Goal: Task Accomplishment & Management: Use online tool/utility

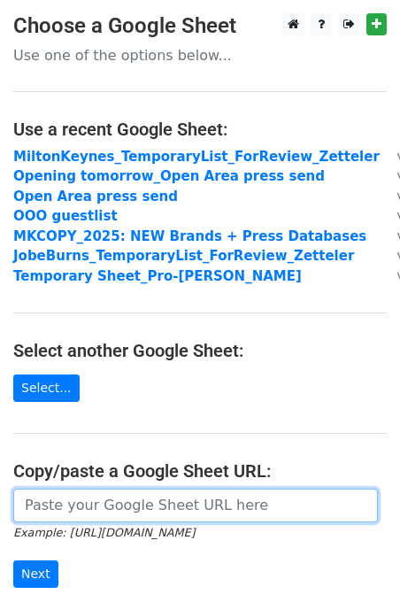
click at [114, 510] on input "url" at bounding box center [195, 506] width 365 height 34
paste input "[URL][DOMAIN_NAME]"
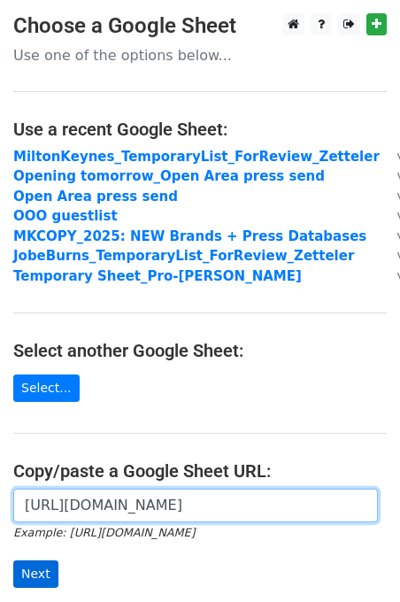
type input "[URL][DOMAIN_NAME]"
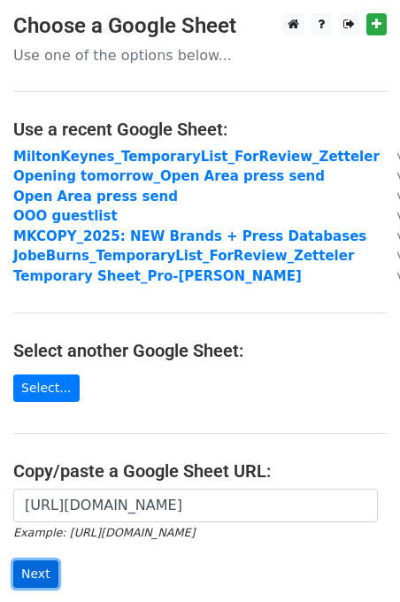
scroll to position [0, 0]
click at [35, 565] on input "Next" at bounding box center [35, 574] width 45 height 27
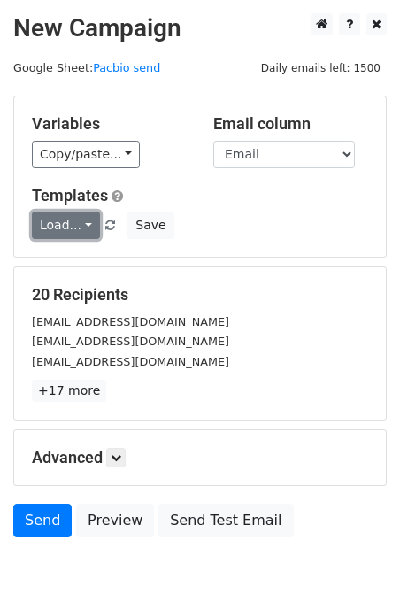
click at [55, 221] on link "Load..." at bounding box center [66, 225] width 68 height 27
click at [207, 200] on h5 "Templates" at bounding box center [200, 195] width 337 height 19
click at [136, 162] on div "Copy/paste... {{First name}} {{Last name}} {{Email}} {{Publication}}" at bounding box center [109, 154] width 155 height 27
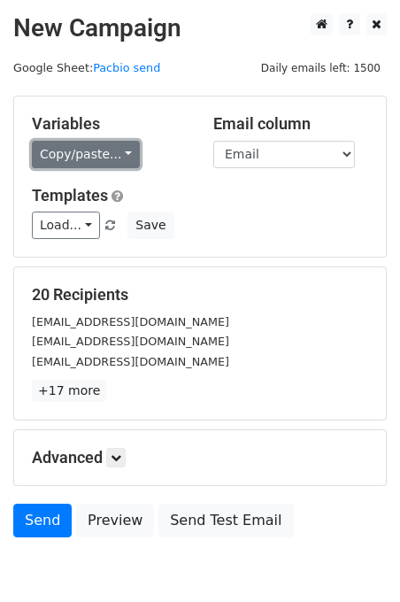
click at [97, 151] on link "Copy/paste..." at bounding box center [86, 154] width 108 height 27
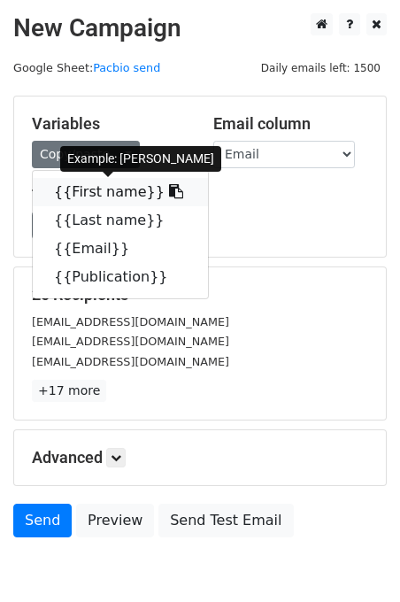
click at [121, 194] on link "{{First name}}" at bounding box center [120, 192] width 175 height 28
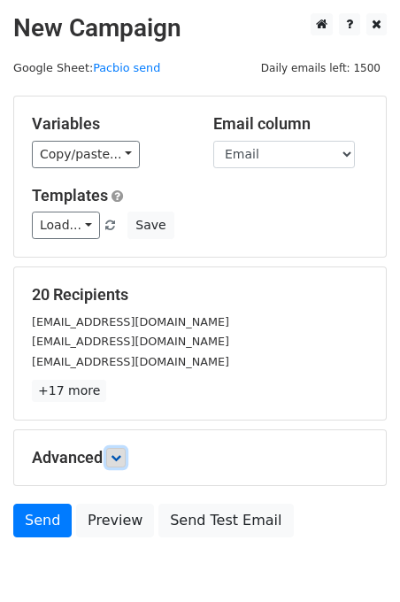
click at [115, 460] on icon at bounding box center [116, 458] width 11 height 11
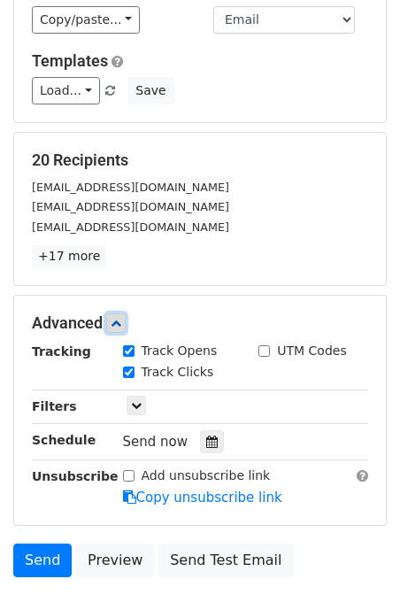
scroll to position [157, 0]
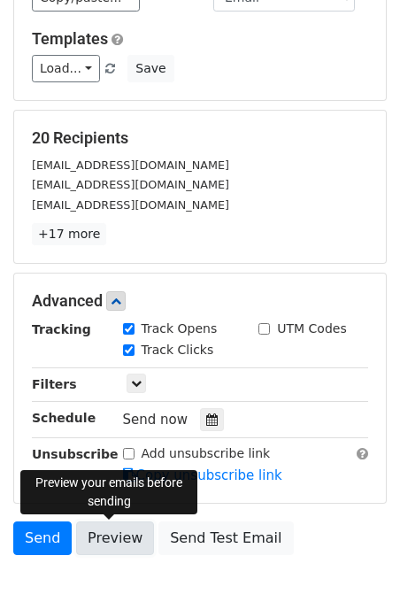
click at [138, 540] on link "Preview" at bounding box center [115, 539] width 78 height 34
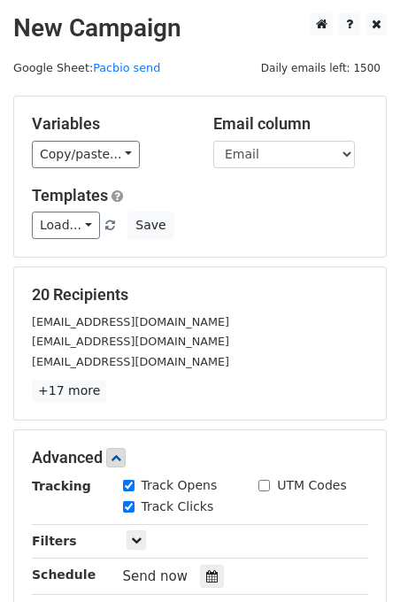
scroll to position [3, 0]
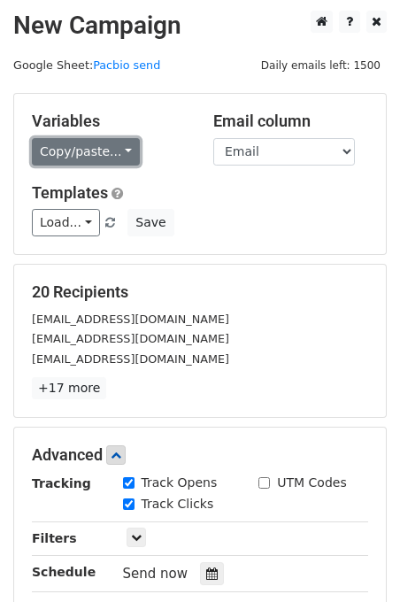
click at [107, 153] on link "Copy/paste..." at bounding box center [86, 151] width 108 height 27
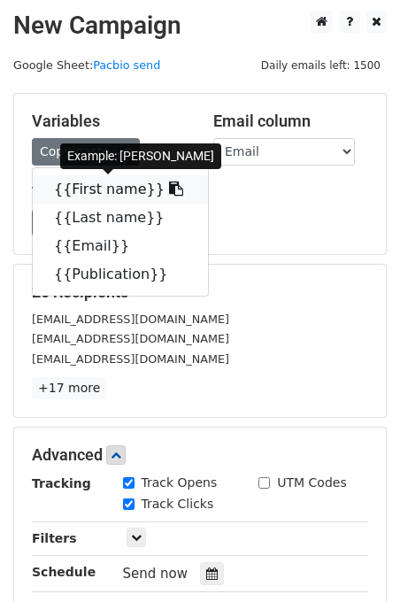
click at [105, 198] on link "{{First name}}" at bounding box center [120, 189] width 175 height 28
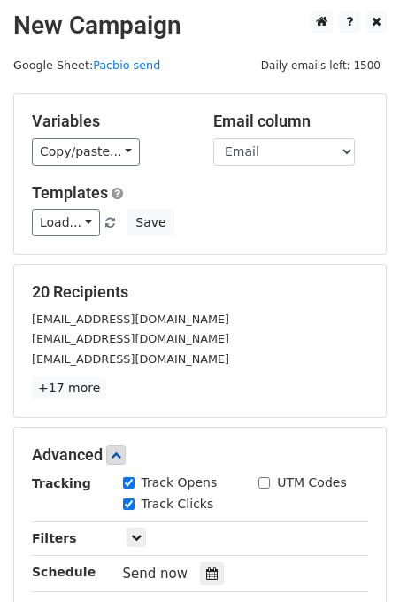
scroll to position [194, 0]
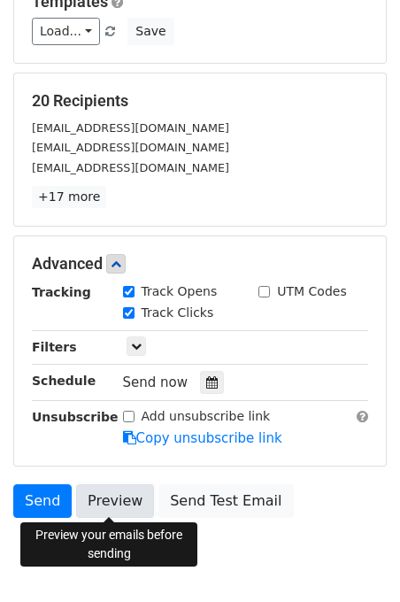
click at [130, 507] on link "Preview" at bounding box center [115, 502] width 78 height 34
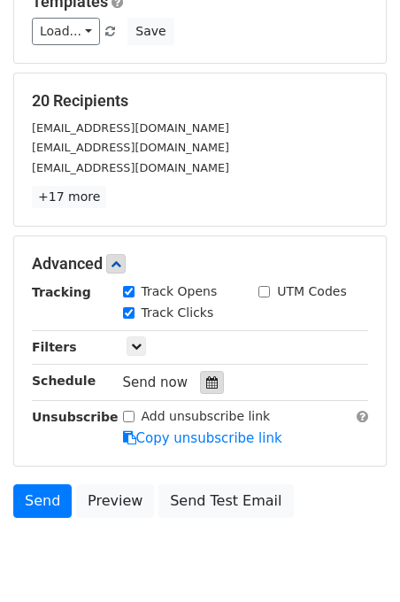
click at [207, 382] on icon at bounding box center [212, 383] width 12 height 12
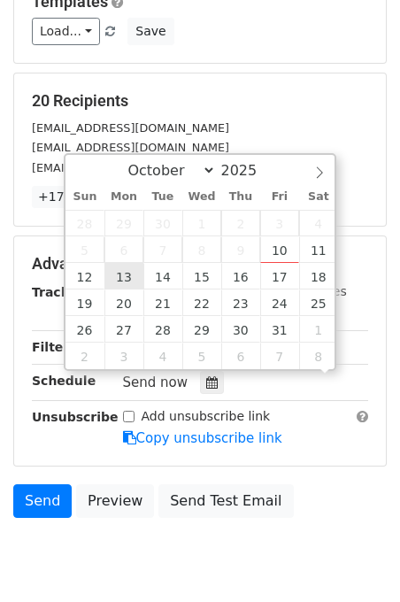
scroll to position [1, 0]
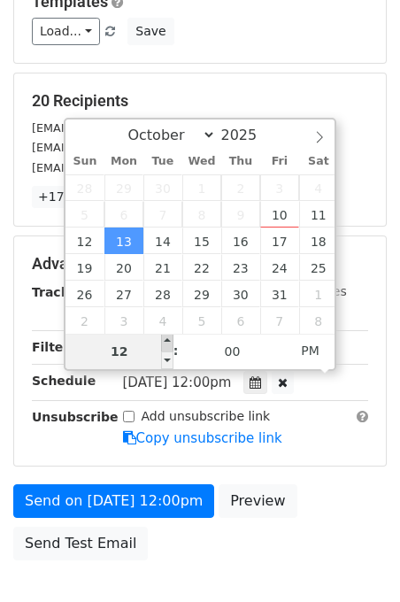
type input "[DATE] 13:00"
type input "01"
click at [167, 338] on span at bounding box center [167, 343] width 12 height 18
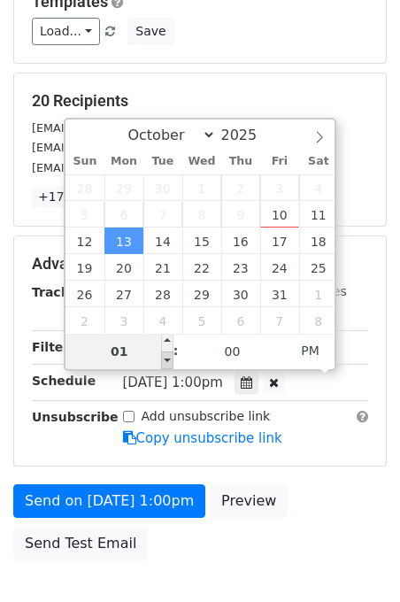
type input "[DATE] 12:00"
type input "12"
click at [170, 357] on span at bounding box center [167, 361] width 12 height 18
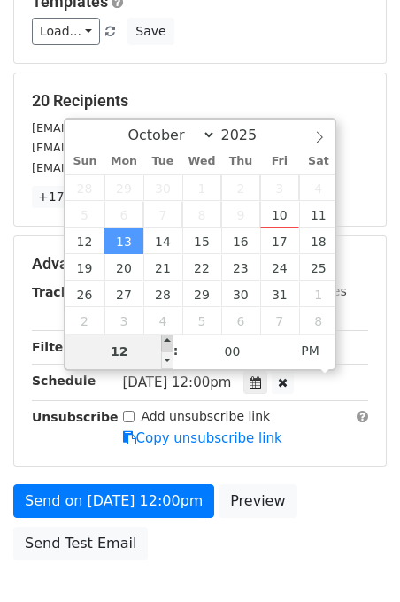
type input "[DATE] 13:00"
click at [167, 338] on span at bounding box center [167, 343] width 12 height 18
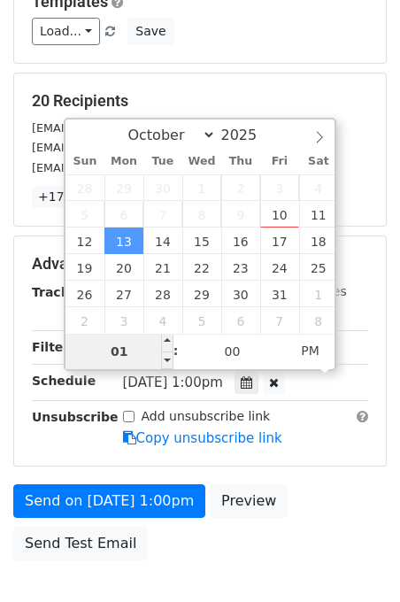
click at [126, 349] on input "01" at bounding box center [120, 351] width 108 height 35
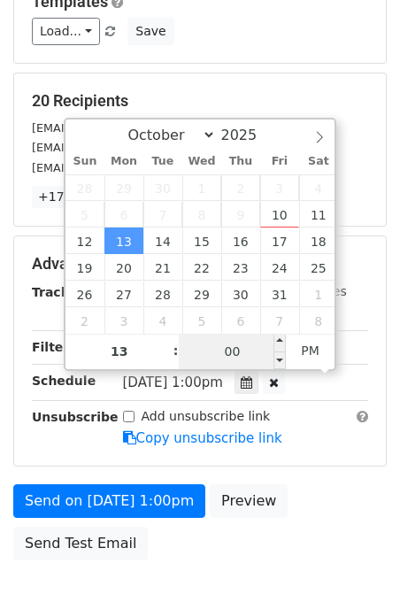
type input "01"
click at [237, 345] on input "00" at bounding box center [233, 351] width 108 height 35
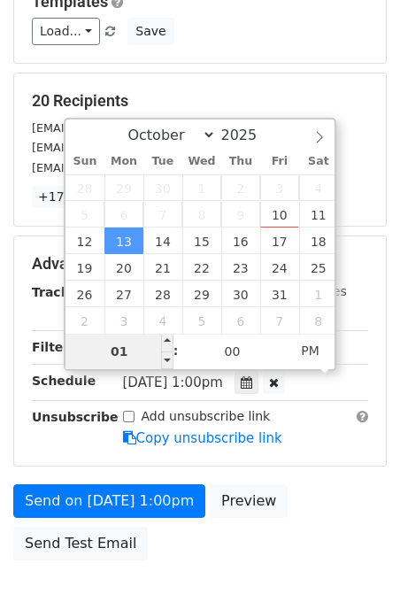
click at [130, 348] on input "01" at bounding box center [120, 351] width 108 height 35
click at [310, 346] on span "PM" at bounding box center [310, 350] width 49 height 35
type input "[DATE] 02:00"
type input "02"
click at [166, 342] on span at bounding box center [167, 343] width 12 height 18
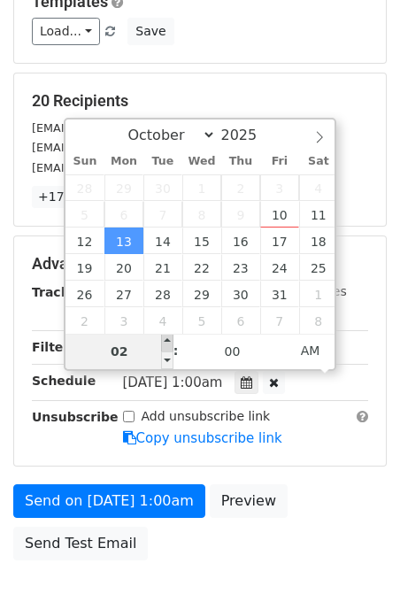
type input "[DATE] 03:00"
type input "03"
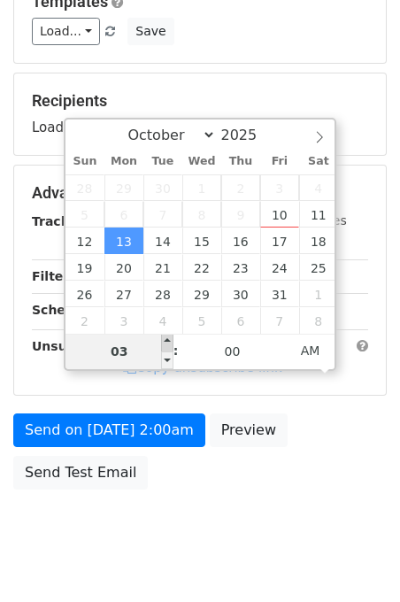
click at [166, 342] on span at bounding box center [167, 343] width 12 height 18
type input "[DATE] 04:00"
type input "04"
click at [166, 342] on span at bounding box center [167, 343] width 12 height 18
type input "[DATE] 05:00"
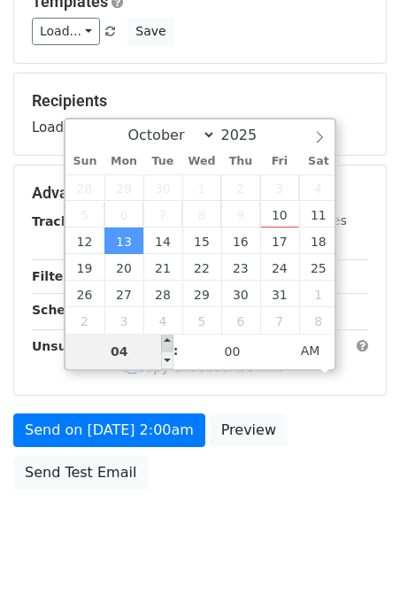
type input "05"
click at [166, 342] on span at bounding box center [167, 343] width 12 height 18
type input "[DATE] 06:00"
type input "06"
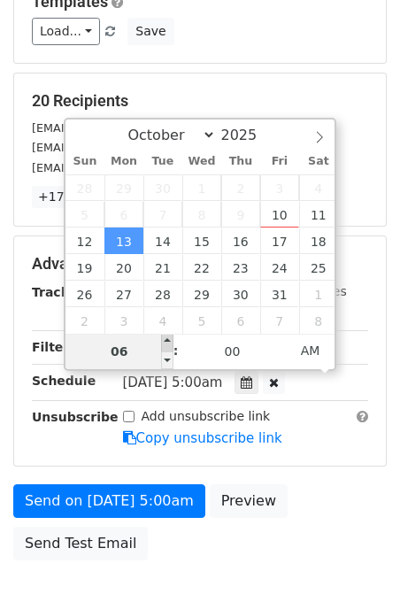
click at [166, 342] on span at bounding box center [167, 343] width 12 height 18
type input "[DATE] 07:00"
type input "07"
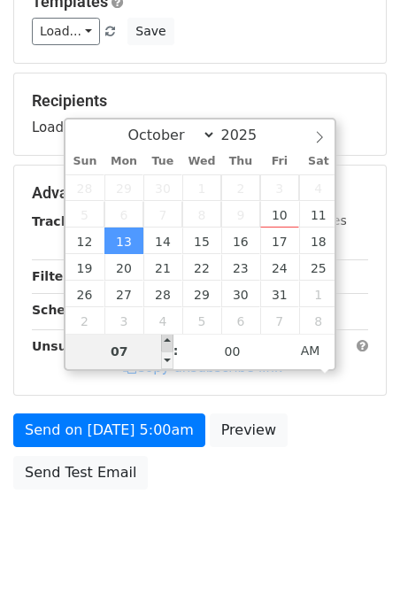
click at [166, 342] on span at bounding box center [167, 343] width 12 height 18
type input "[DATE] 08:00"
type input "08"
click at [166, 342] on span at bounding box center [167, 343] width 12 height 18
type input "[DATE] 09:00"
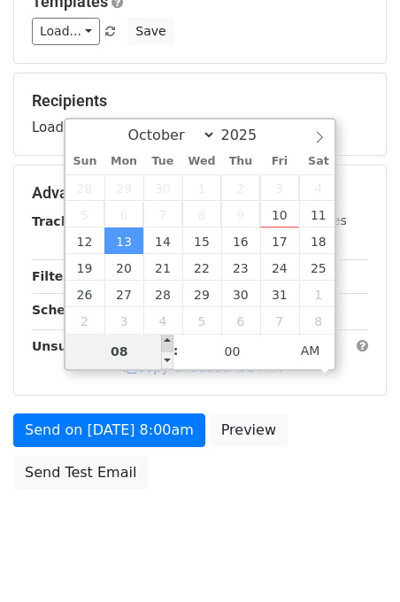
type input "09"
click at [166, 342] on span at bounding box center [167, 343] width 12 height 18
type input "[DATE] 10:00"
type input "10"
click at [166, 342] on span at bounding box center [167, 343] width 12 height 18
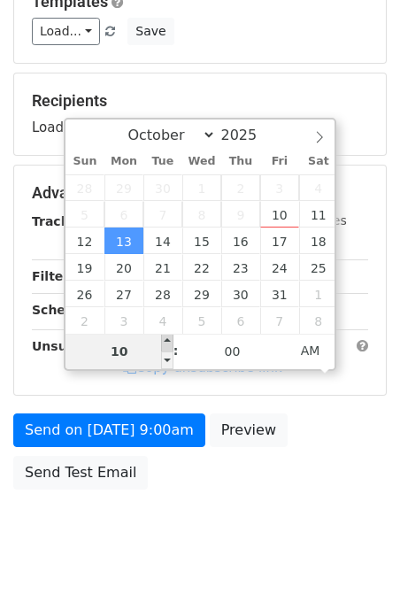
type input "[DATE] 11:00"
type input "11"
click at [166, 342] on span at bounding box center [167, 343] width 12 height 18
type input "[DATE] 12:00"
type input "12"
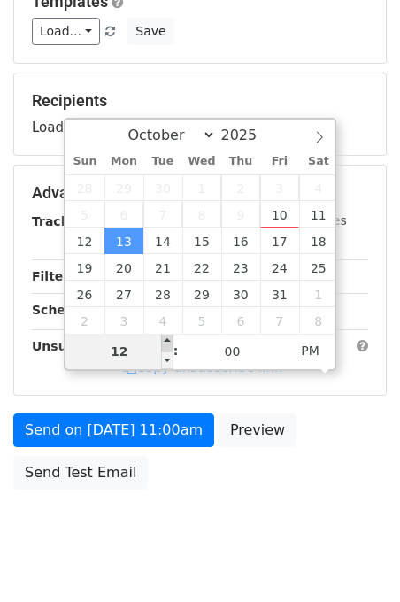
click at [166, 342] on span at bounding box center [167, 343] width 12 height 18
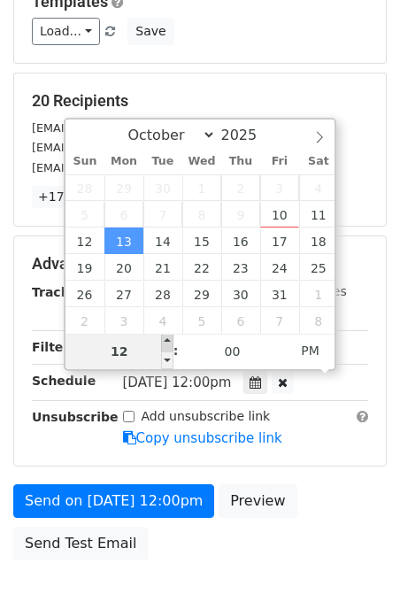
type input "[DATE] 13:00"
type input "01"
click at [170, 344] on span at bounding box center [167, 343] width 12 height 18
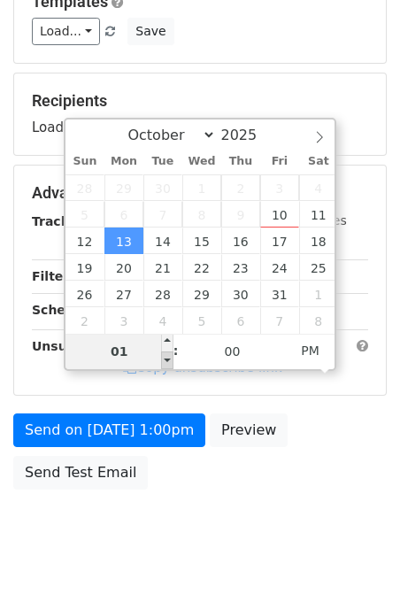
type input "[DATE] 12:00"
type input "12"
click at [166, 357] on span at bounding box center [167, 361] width 12 height 18
type input "[DATE] 13:00"
type input "01"
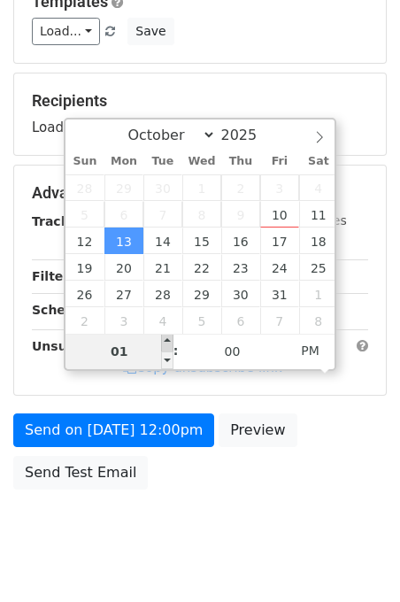
click at [161, 339] on span at bounding box center [167, 343] width 12 height 18
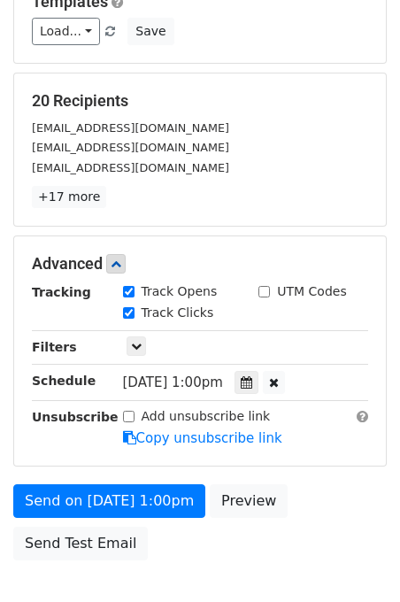
click at [206, 99] on h5 "20 Recipients" at bounding box center [200, 100] width 337 height 19
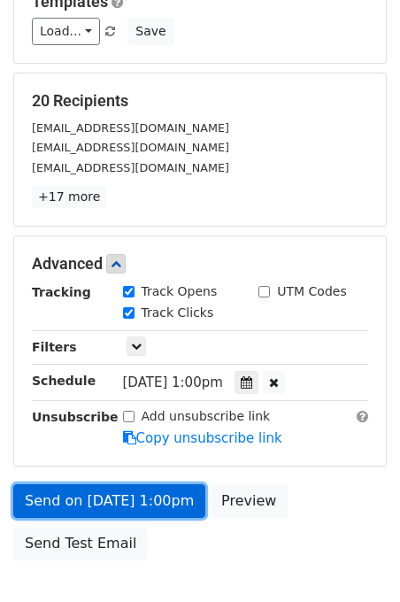
click at [174, 505] on link "Send on [DATE] 1:00pm" at bounding box center [109, 502] width 192 height 34
